Goal: Find specific page/section: Find specific page/section

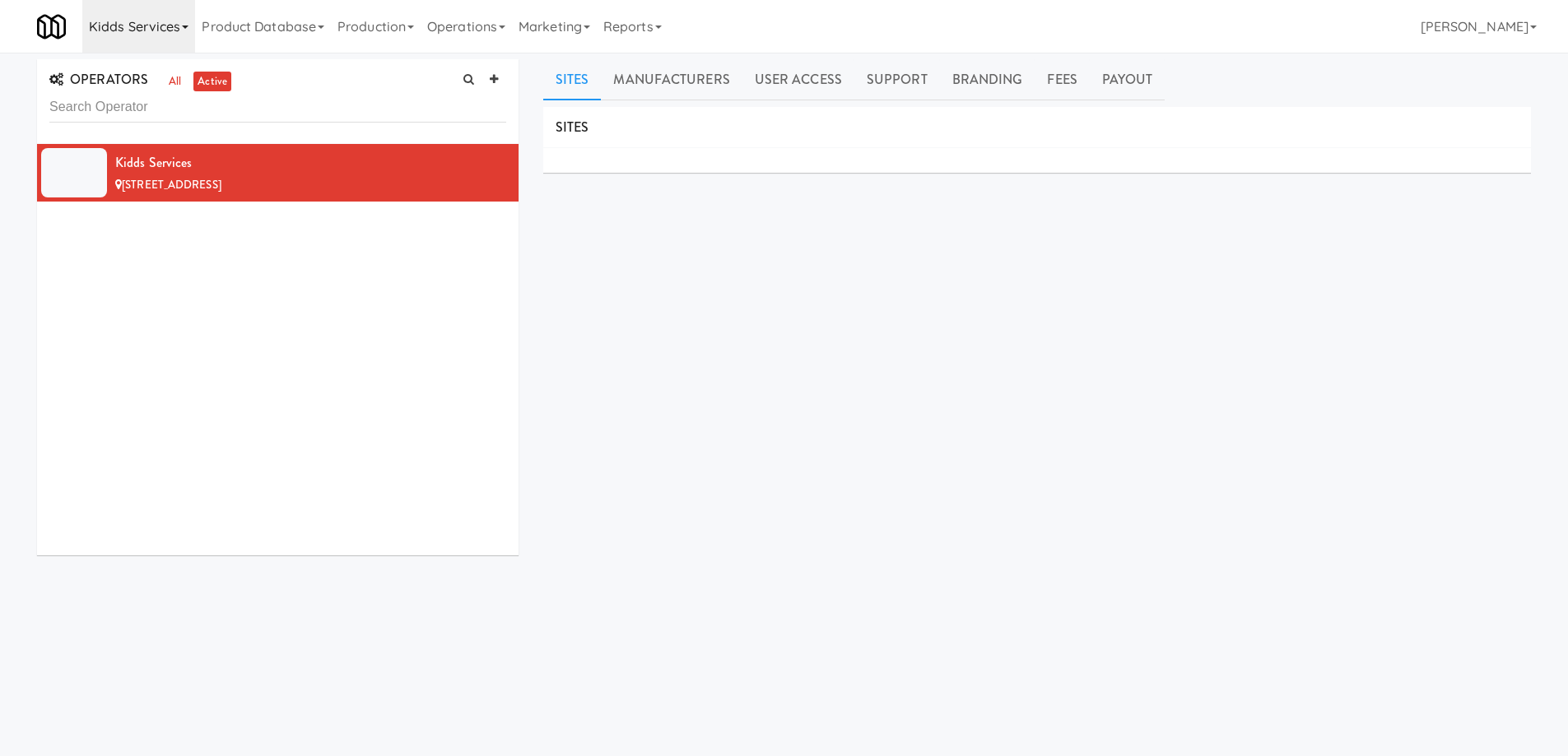
click at [182, 28] on icon at bounding box center [185, 28] width 6 height 4
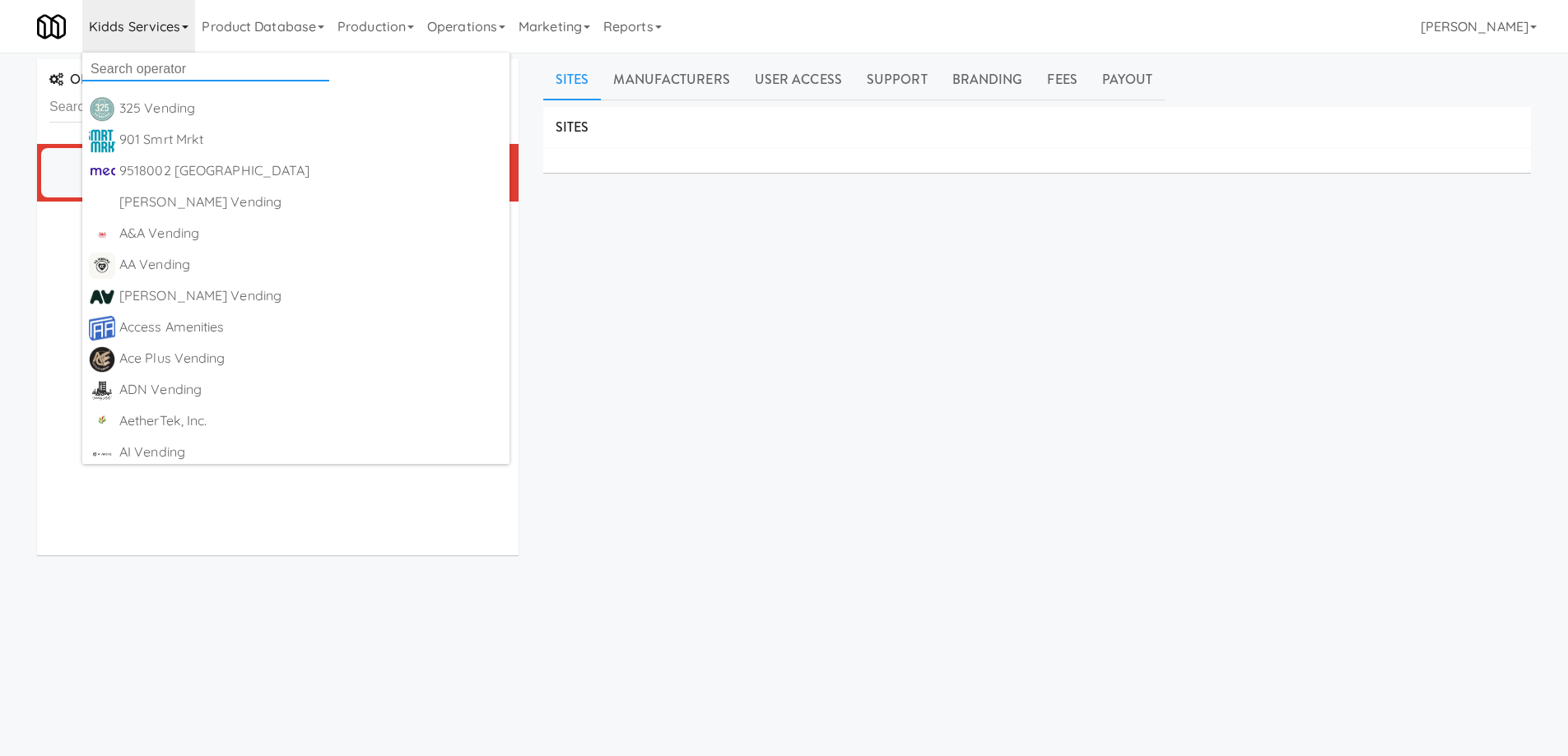
click at [171, 71] on input "text" at bounding box center [205, 70] width 247 height 25
paste input "Cleaning Services"
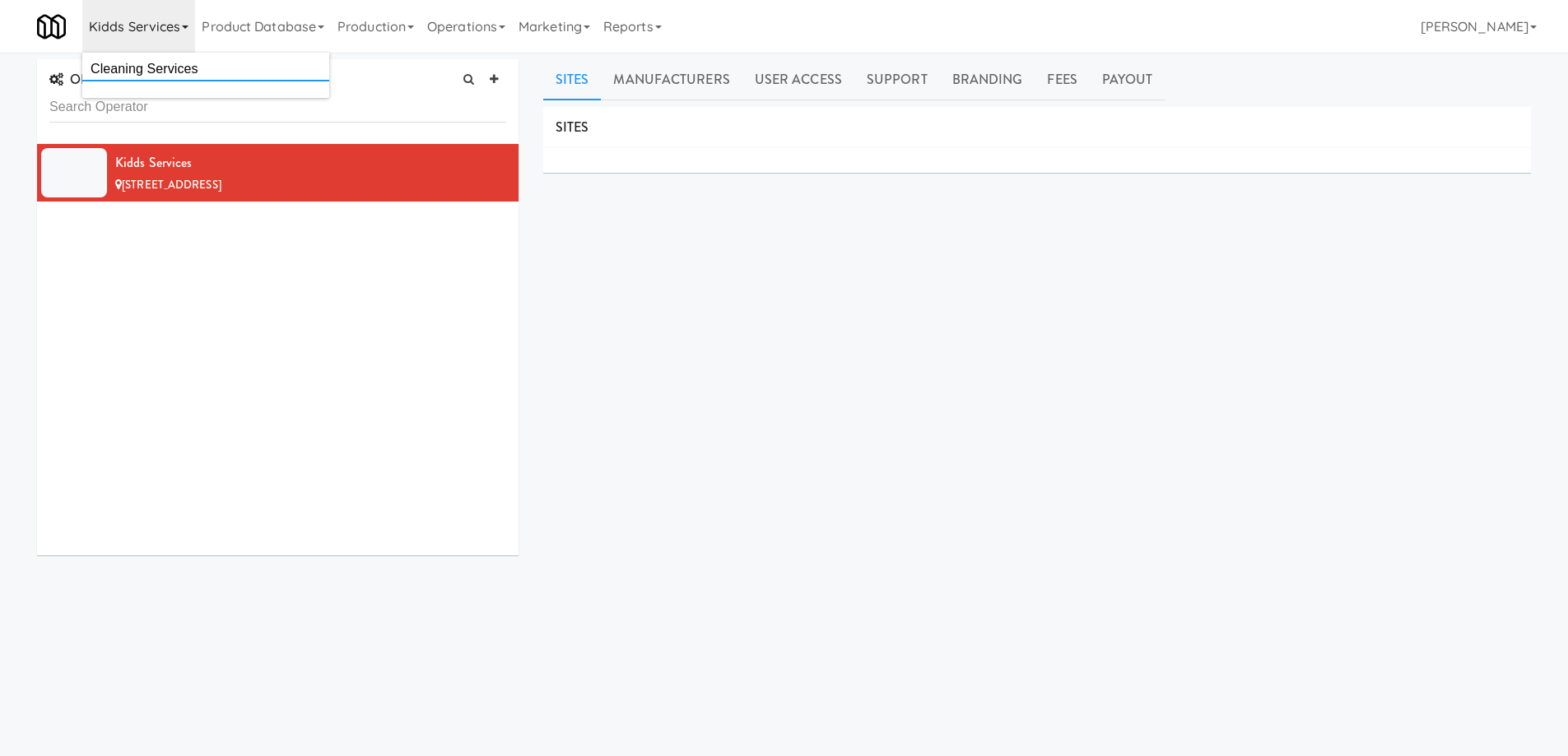
click at [222, 70] on input "Cleaning Services" at bounding box center [205, 70] width 247 height 25
click at [97, 63] on input "Cleaning Services" at bounding box center [205, 70] width 247 height 25
click at [233, 65] on input "Cleaning Services" at bounding box center [205, 70] width 247 height 25
drag, startPoint x: 139, startPoint y: 70, endPoint x: 219, endPoint y: 79, distance: 80.5
click at [246, 79] on input "Cleaning Services" at bounding box center [205, 70] width 247 height 25
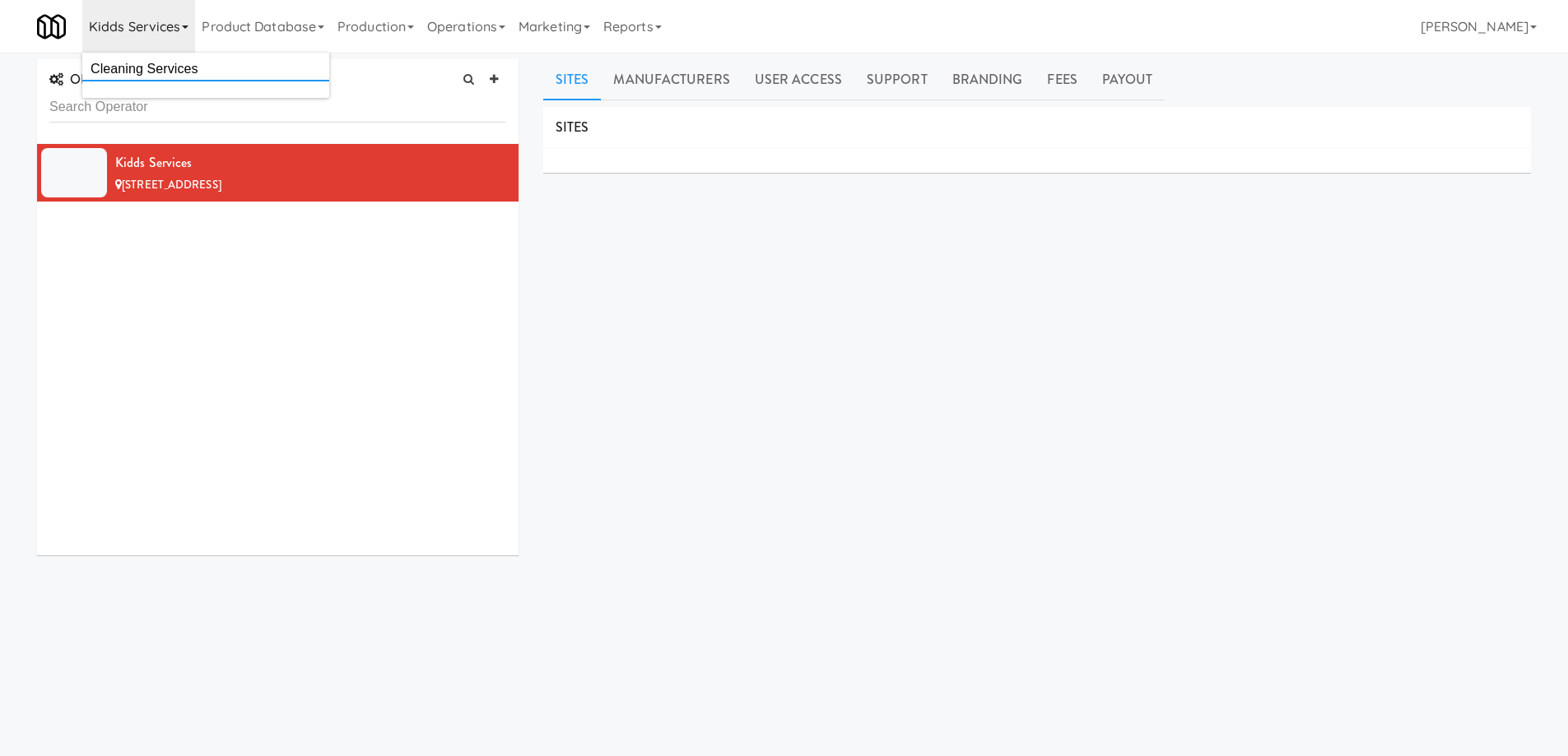
click at [201, 78] on input "Cleaning Services" at bounding box center [205, 70] width 247 height 25
drag, startPoint x: 230, startPoint y: 69, endPoint x: 144, endPoint y: 79, distance: 86.6
click at [144, 79] on input "Cleaning Services" at bounding box center [205, 70] width 247 height 25
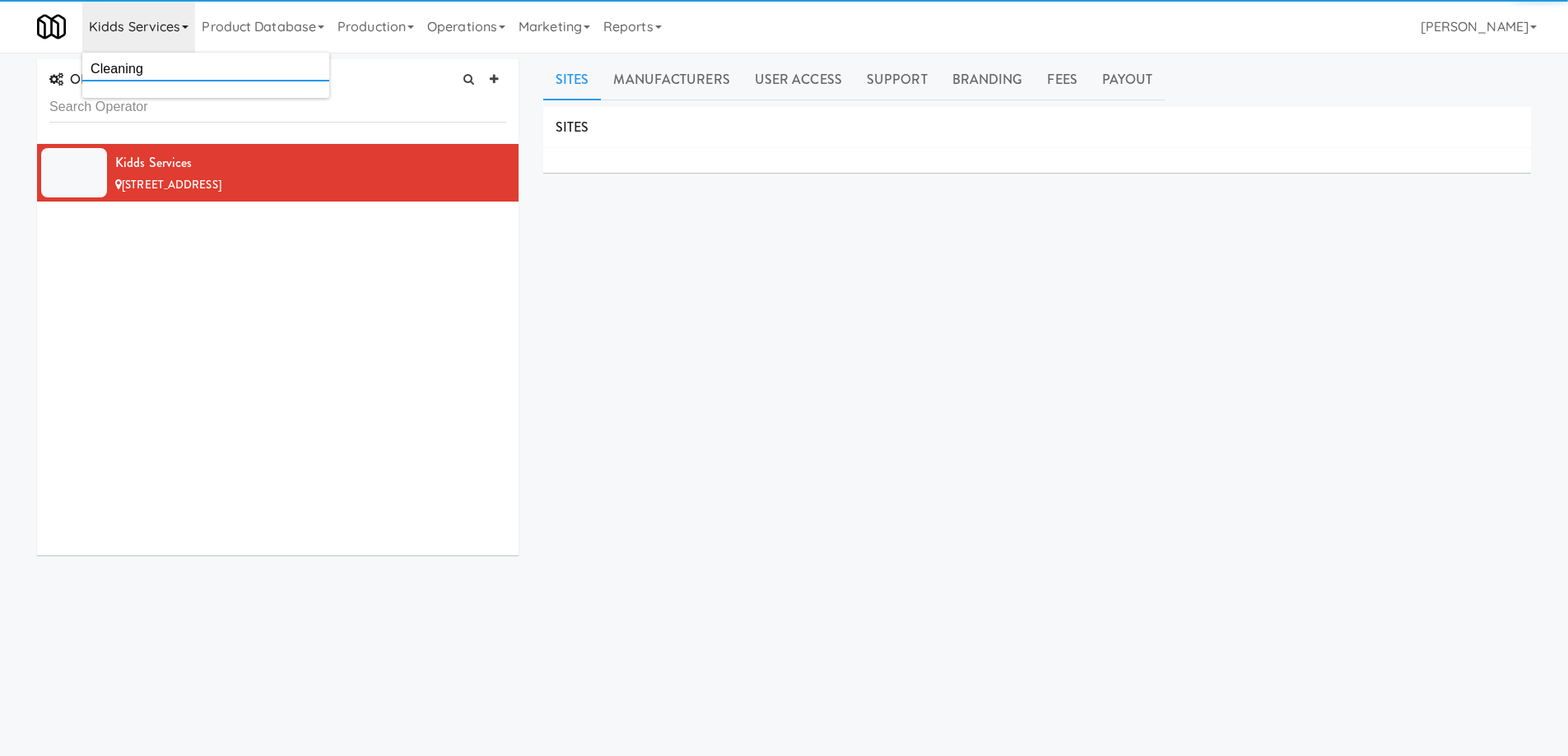
click at [94, 70] on input "Cleaning" at bounding box center [205, 70] width 247 height 25
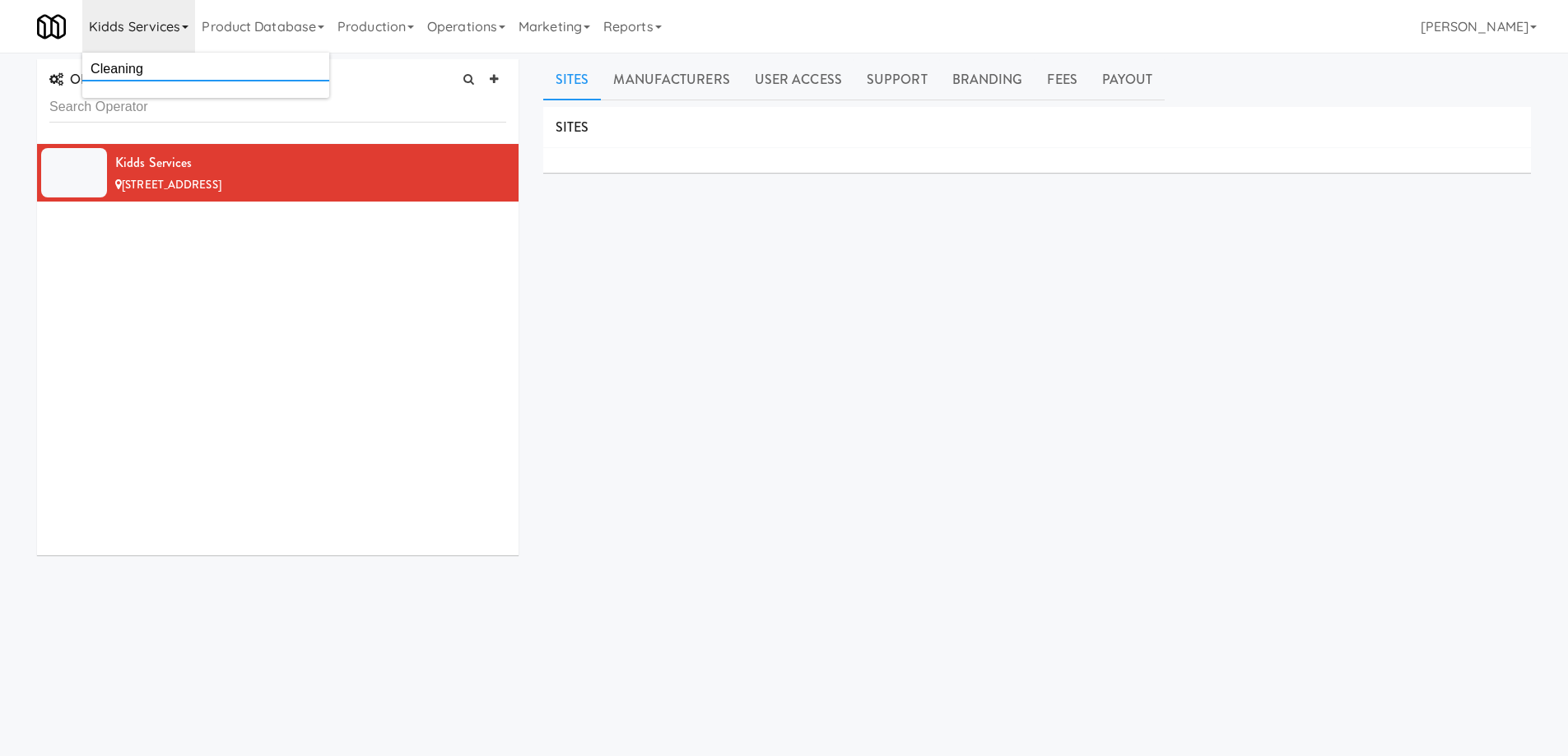
click at [155, 69] on input "Cleaning" at bounding box center [205, 70] width 247 height 25
type input "Cleaning"
click at [660, 348] on div "SITES MANUFACTURERS Kidds Services USERS Name Company Registered No Users SUPPO…" at bounding box center [1036, 415] width 987 height 617
